Goal: Use online tool/utility: Utilize a website feature to perform a specific function

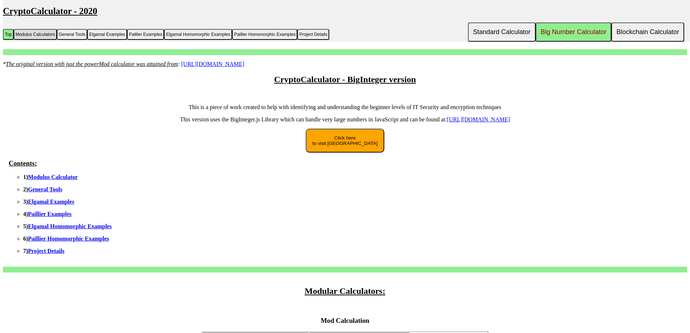
click at [41, 38] on button "Modulus Calculators" at bounding box center [35, 34] width 43 height 11
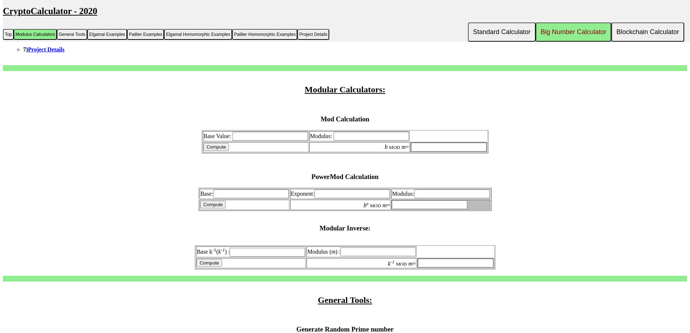
scroll to position [201, 0]
click at [345, 136] on input "Modulus:" at bounding box center [371, 136] width 75 height 9
paste input "D6565493D42EAD7FC2DCE47A86748C3D546CBA9E4F91CCBFB221E34AFF44CB38E828E97376D9FBB…"
type input "D6565493D42EAD7FC2DCE47A86748C3D546CBA9E4F91CCBFB221E34AFF44CB38E828E97376D9FBB…"
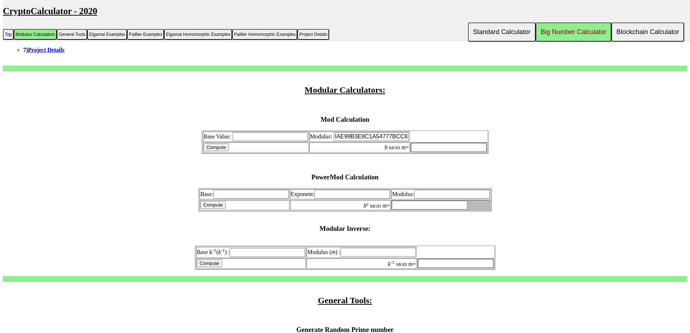
scroll to position [0, 0]
click at [281, 133] on input "Base Value:" at bounding box center [270, 136] width 75 height 9
paste input "D6565493D42EAD7FC2DCE47A86748C3D546CBA9E4F91CCBFB221E34AFF44CB38E828E97376D9FBB…"
type input "D6565493D42EAD7FC2DCE47A86748C3D546CBA9E4F91CCBFB221E34AFF44CB38E828E97376D9FBB…"
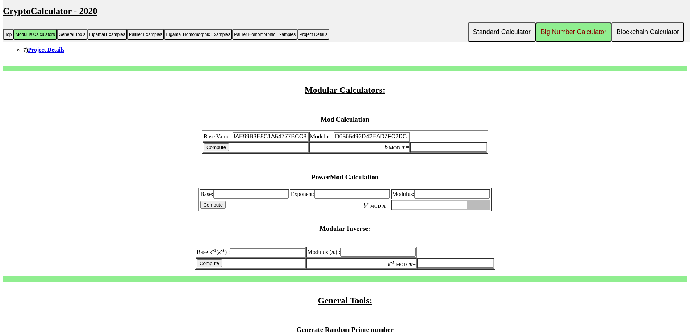
click at [455, 147] on input "b MOD m =" at bounding box center [448, 147] width 75 height 9
paste input "D6565493D42EAD7FC2DCE47A86748C3D546CBA9E4F91CCBFB221E34AFF44CB38E828E97376D9FBB…"
type input "D6565493D42EAD7FC2DCE47A86748C3D546CBA9E4F91CCBFB221E34AFF44CB38E828E97376D9FBB…"
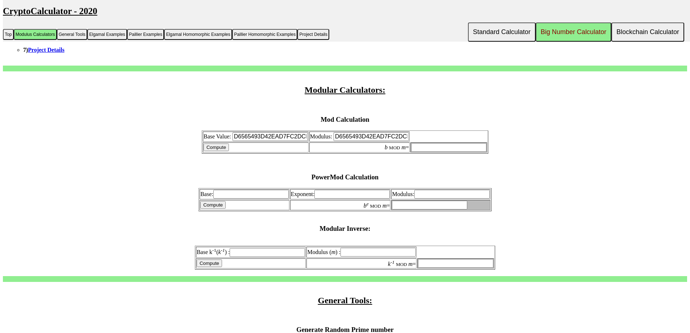
scroll to position [0, 0]
click at [224, 149] on input "Compute" at bounding box center [216, 147] width 25 height 8
click at [228, 150] on input "Compute" at bounding box center [216, 147] width 25 height 8
